Goal: Check status: Check status

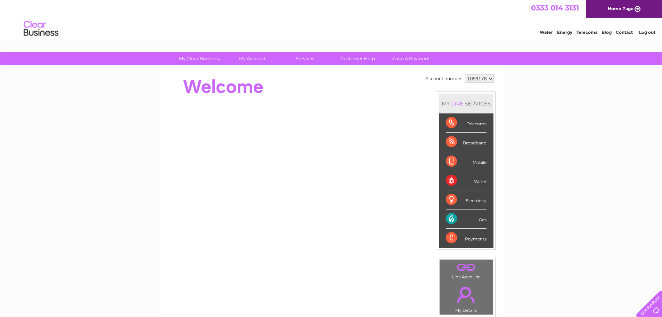
click at [478, 80] on select "1099178 1099180 1099968 1099969" at bounding box center [479, 78] width 29 height 8
select select "1099968"
click at [465, 74] on select "1099178 1099180 1099968 1099969" at bounding box center [479, 78] width 29 height 8
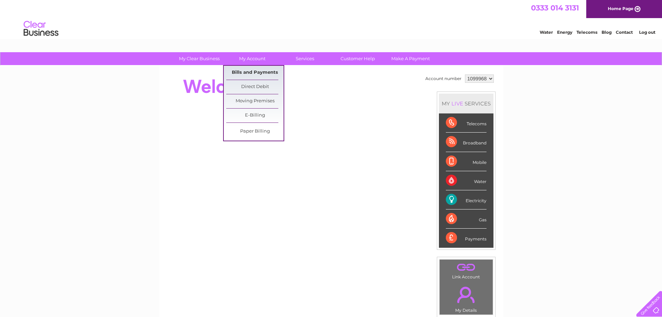
click at [247, 71] on link "Bills and Payments" at bounding box center [254, 73] width 57 height 14
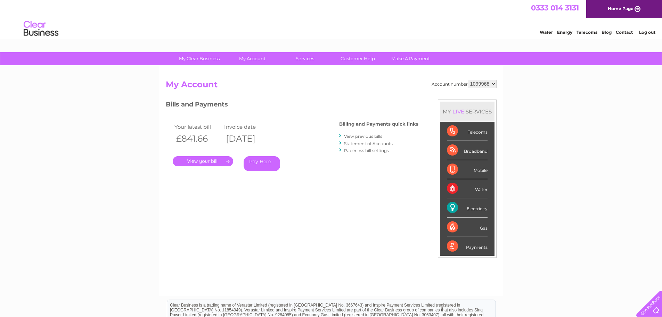
click at [199, 161] on link "." at bounding box center [203, 161] width 60 height 10
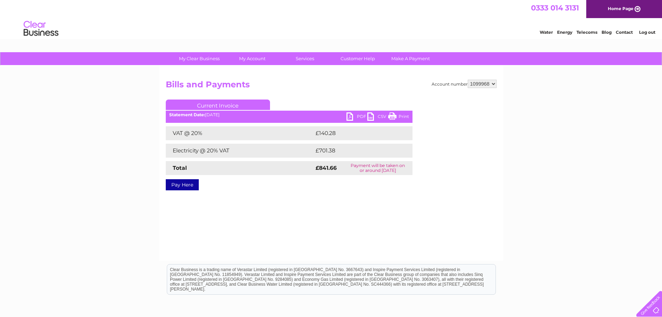
click at [493, 84] on select "1099178 1099180 1099968 1099969" at bounding box center [482, 84] width 29 height 8
select select "1099969"
click at [468, 80] on select "1099178 1099180 1099968 1099969" at bounding box center [482, 84] width 29 height 8
